Goal: Information Seeking & Learning: Compare options

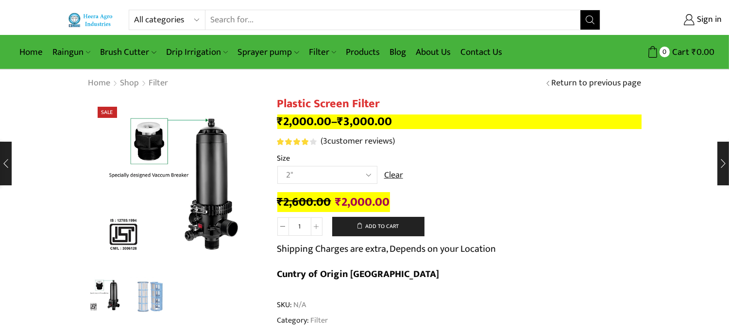
click at [274, 21] on input "Search input" at bounding box center [392, 19] width 375 height 19
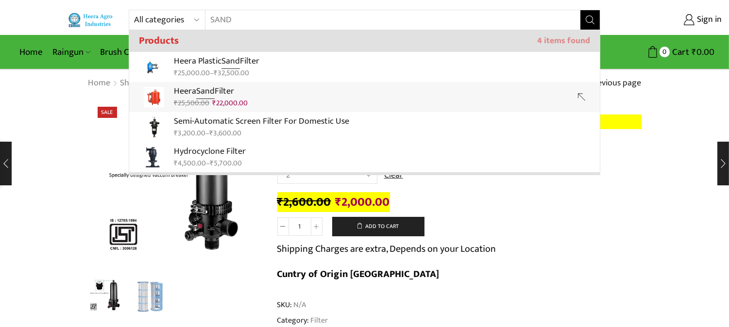
click at [231, 88] on p "Heera Sand Filter" at bounding box center [211, 92] width 74 height 14
type input "Heera Sand Filter"
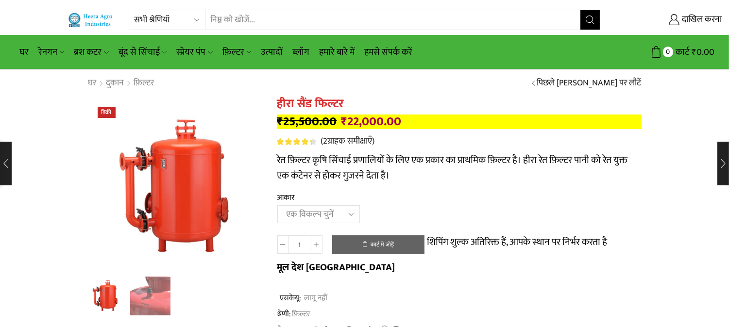
click at [399, 207] on td "एक विकल्प चुनें 3.0''x 45 एम3. स्पष्ट" at bounding box center [459, 218] width 364 height 27
click at [331, 25] on input "खोज इनपुट" at bounding box center [392, 19] width 375 height 19
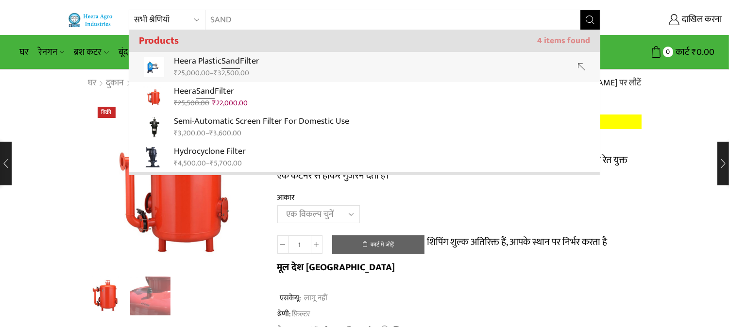
click at [313, 58] on link "Heera Plastic Sand Filter ₹ 25,000.00 – ₹ 32,500.00" at bounding box center [364, 67] width 471 height 30
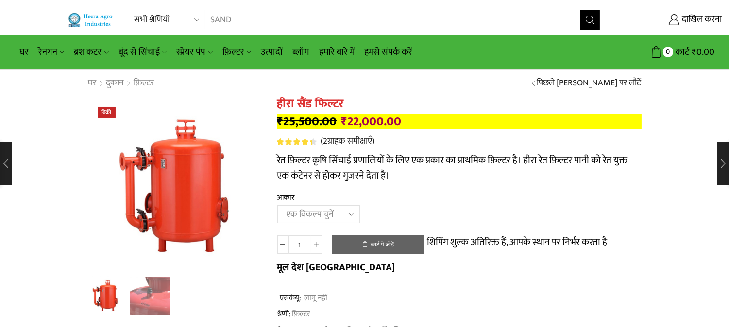
type input "Heera Plastic Sand Filter"
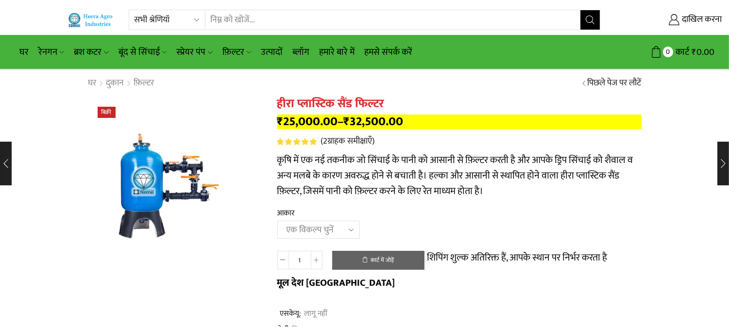
click at [355, 236] on select "एक विकल्प चुनें 2.5''x 30 एम3 2'' x 20 एम3 3.0''x 40 एम3 3.0''x 50 एम3" at bounding box center [318, 230] width 83 height 18
select select "3-0x-50-m3"
click at [277, 222] on select "एक विकल्प चुनें 2.5''x 30 एम3 2'' x 20 एम3 3.0''x 40 एम3 3.0''x 50 एम3" at bounding box center [318, 230] width 83 height 18
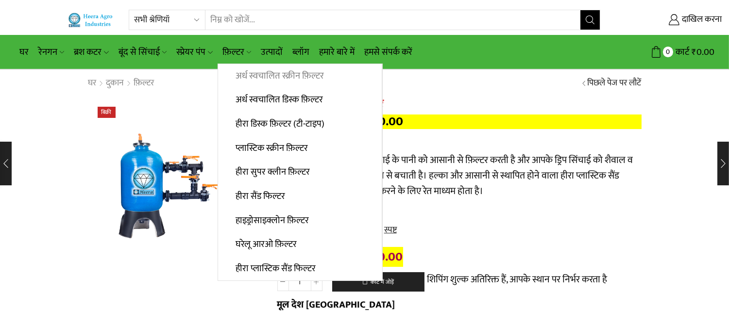
click at [244, 80] on font "अर्ध स्वचालित स्क्रीन फ़िल्टर" at bounding box center [280, 75] width 88 height 15
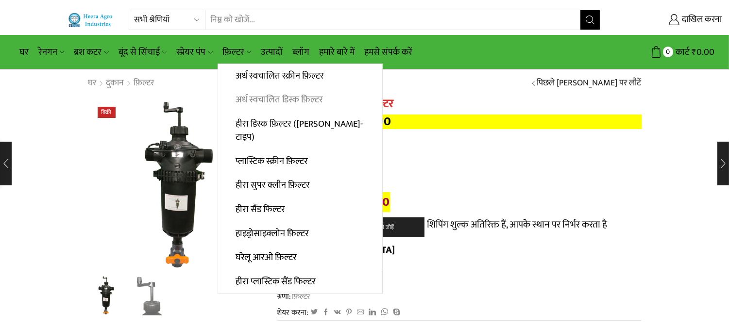
click at [255, 91] on link "अर्ध स्वचालित डिस्क फ़िल्टर" at bounding box center [300, 100] width 164 height 24
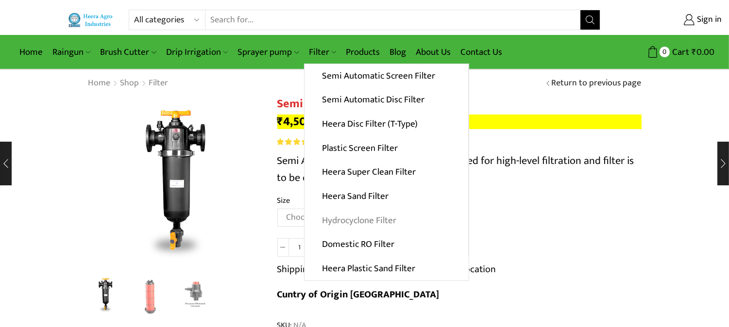
click at [358, 222] on link "Hydrocyclone Filter" at bounding box center [387, 220] width 164 height 24
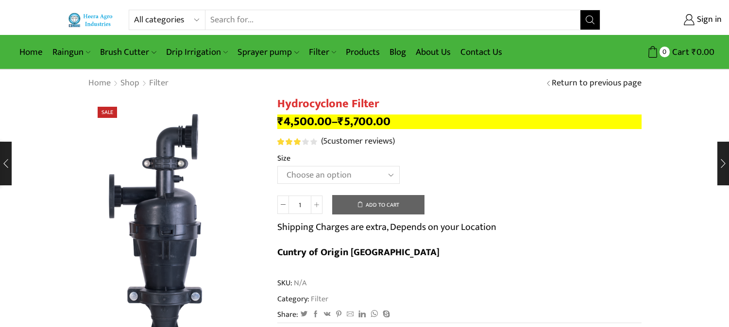
drag, startPoint x: 393, startPoint y: 100, endPoint x: 269, endPoint y: 101, distance: 123.4
copy div "Hydrocyclone Filter"
